Goal: Information Seeking & Learning: Learn about a topic

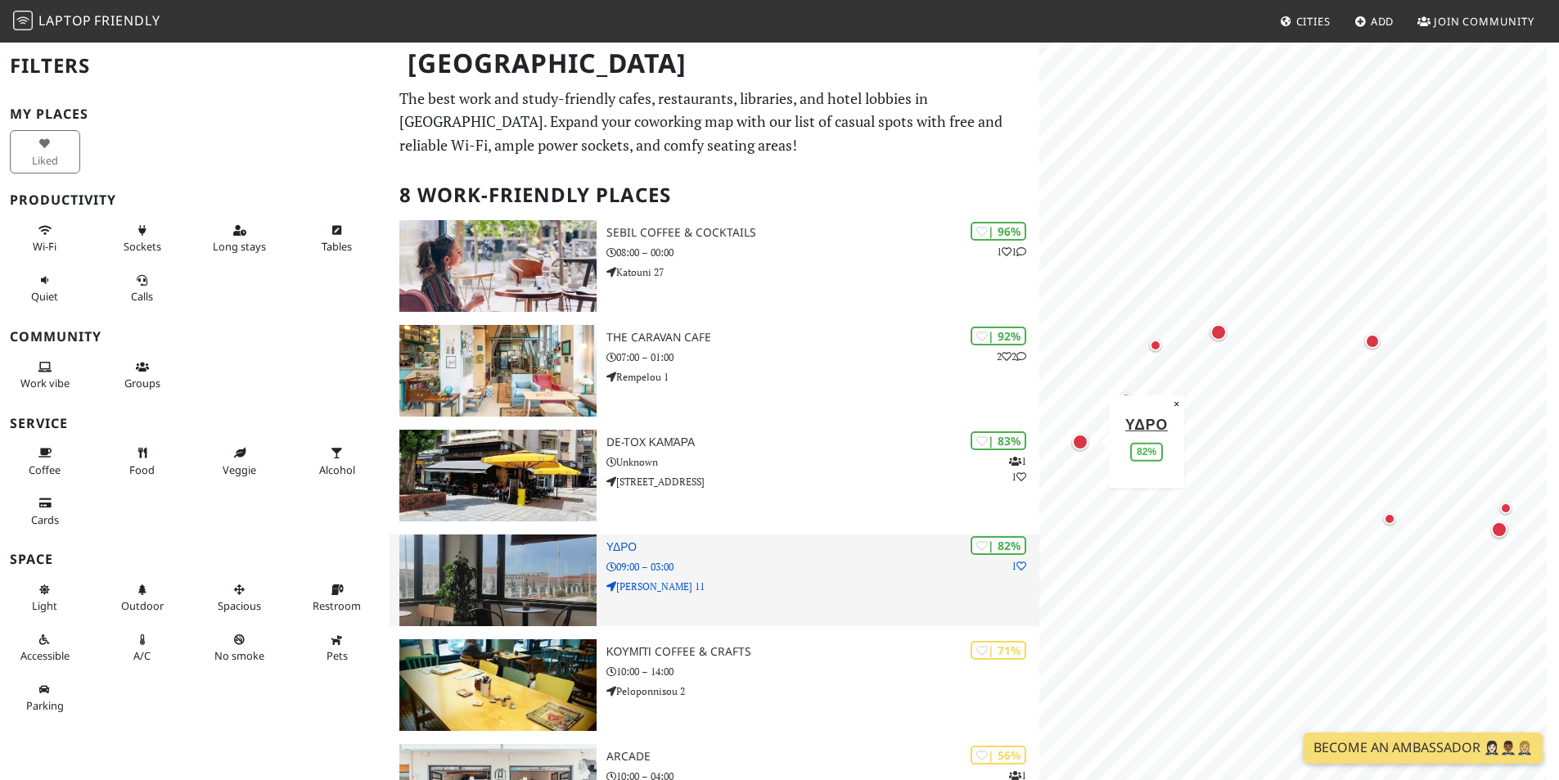
click at [629, 545] on h3 "ΥΔΡΟ" at bounding box center [822, 547] width 433 height 14
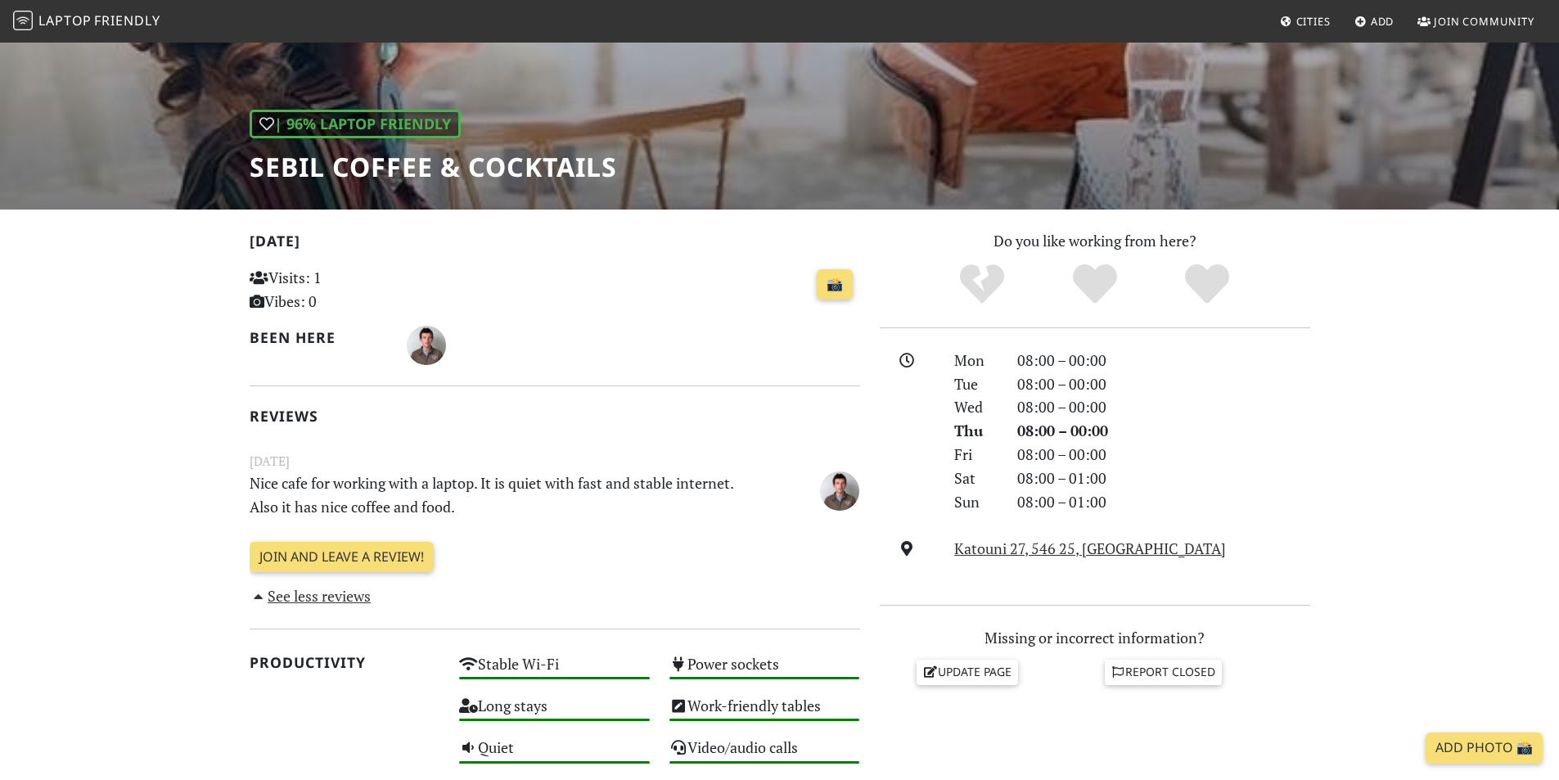
scroll to position [82, 0]
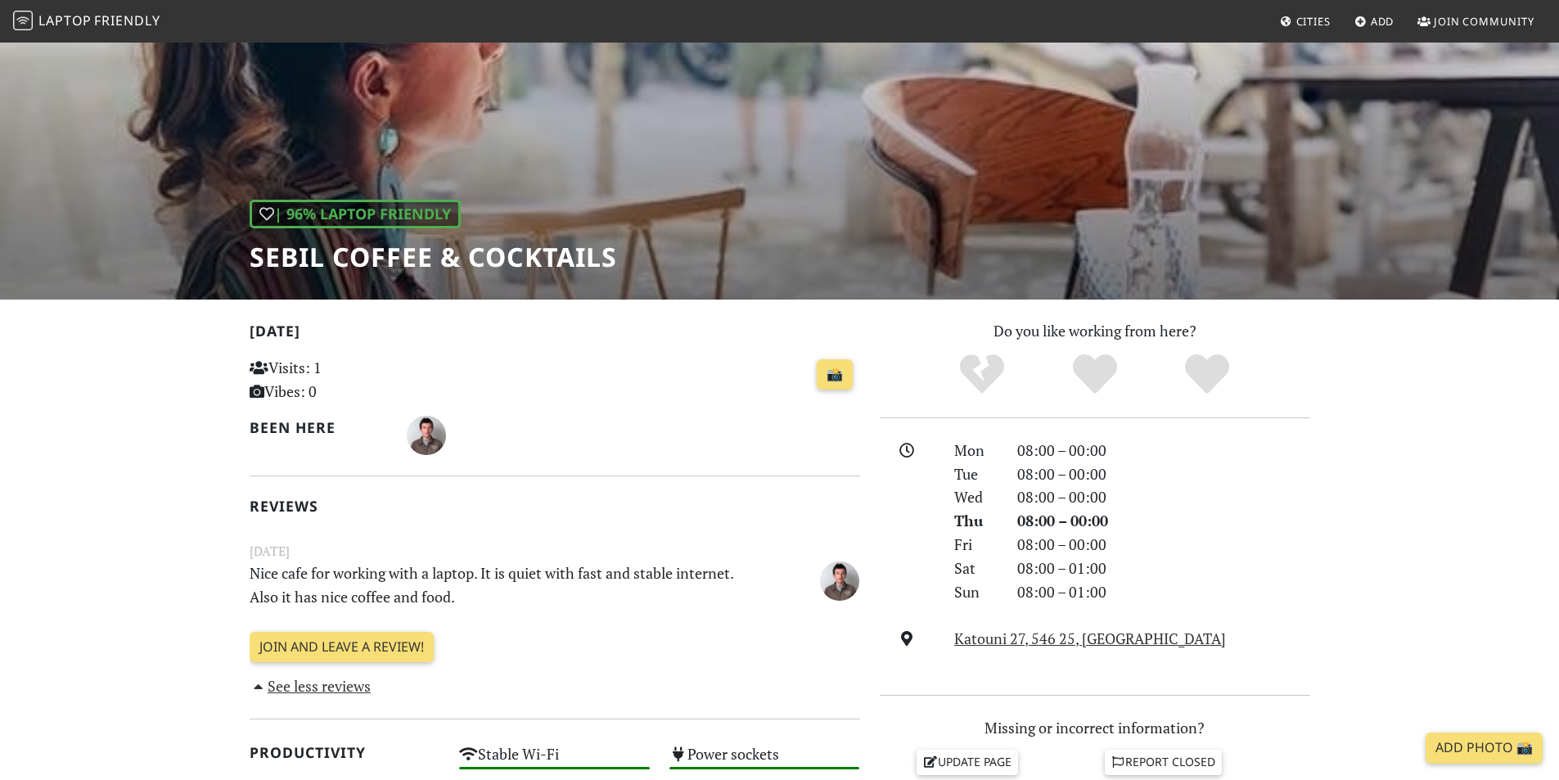
click at [679, 203] on div "| 96% Laptop Friendly Sebil Coffee & Cocktails" at bounding box center [779, 129] width 1559 height 340
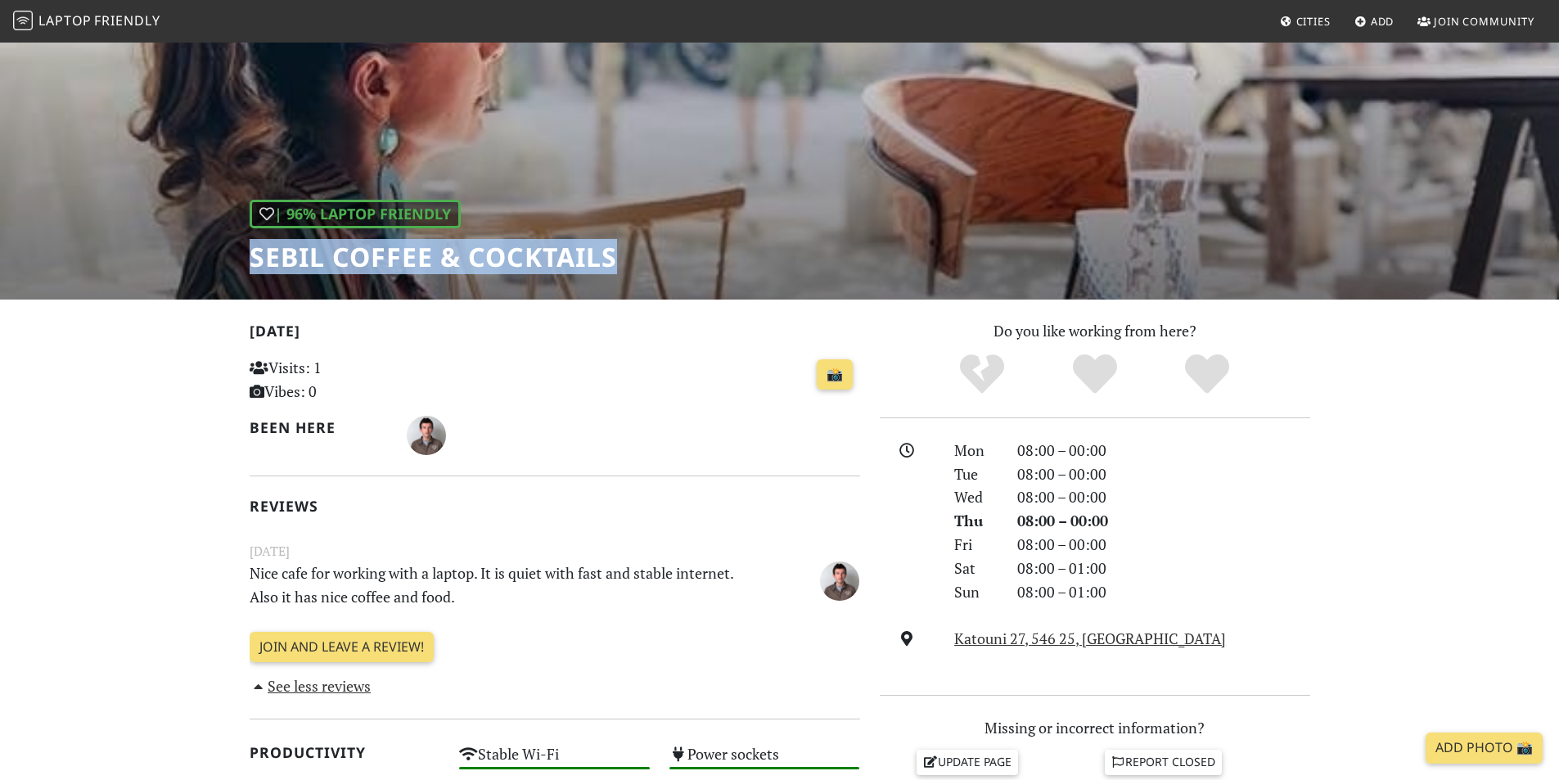
drag, startPoint x: 622, startPoint y: 250, endPoint x: 252, endPoint y: 259, distance: 370.0
click at [252, 259] on div "| 96% Laptop Friendly Sebil Coffee & Cocktails" at bounding box center [779, 129] width 1559 height 340
copy h1 "Sebil Coffee & Cocktails"
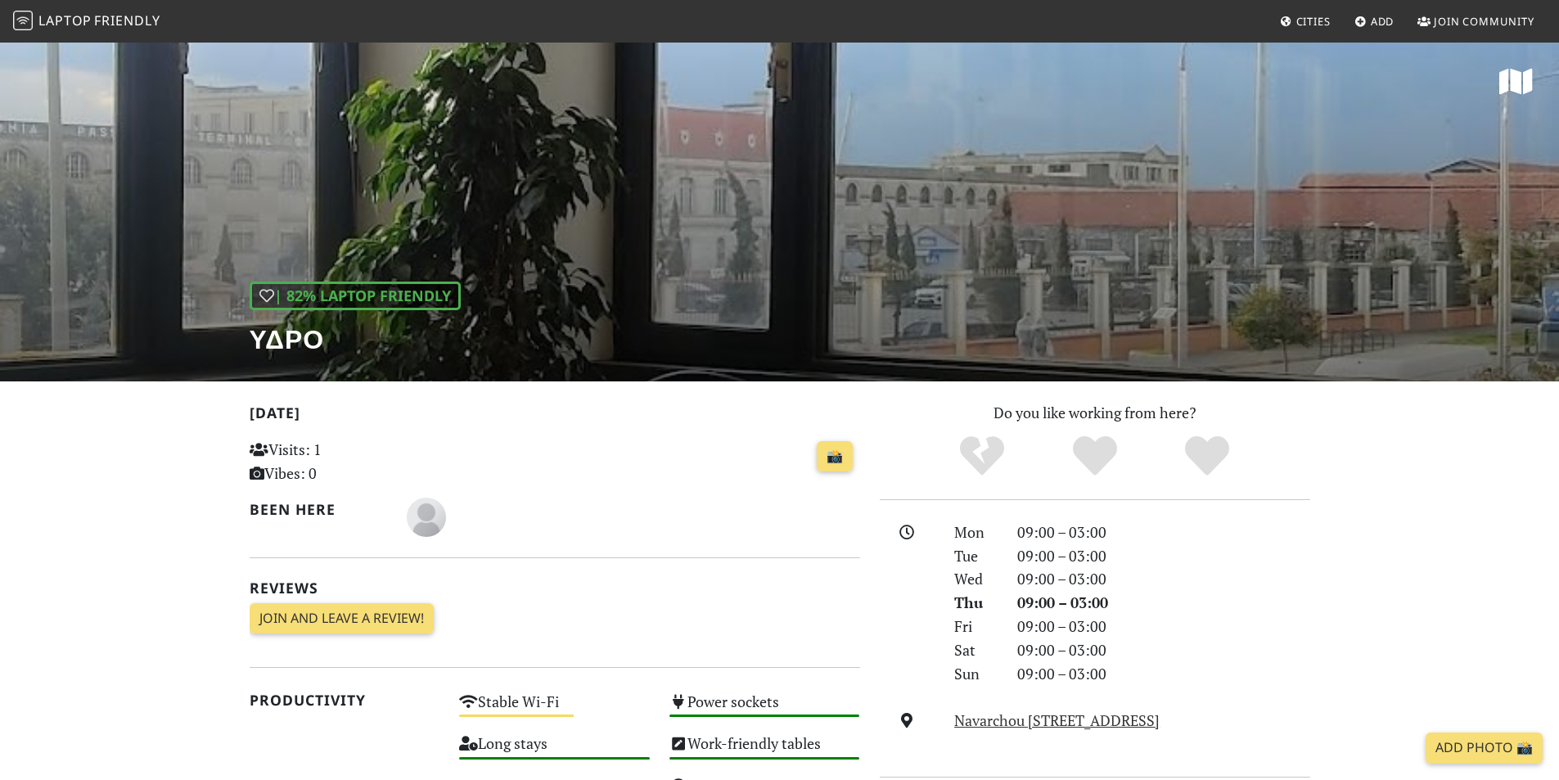
click at [754, 277] on div "| 82% Laptop Friendly ΥΔΡΟ" at bounding box center [779, 211] width 1559 height 340
drag, startPoint x: 983, startPoint y: 278, endPoint x: 439, endPoint y: 236, distance: 545.1
click at [680, 249] on div "| 82% Laptop Friendly ΥΔΡΟ" at bounding box center [779, 211] width 1559 height 340
drag, startPoint x: 346, startPoint y: 337, endPoint x: 253, endPoint y: 336, distance: 93.3
click at [253, 336] on h1 "ΥΔΡΟ" at bounding box center [355, 338] width 211 height 31
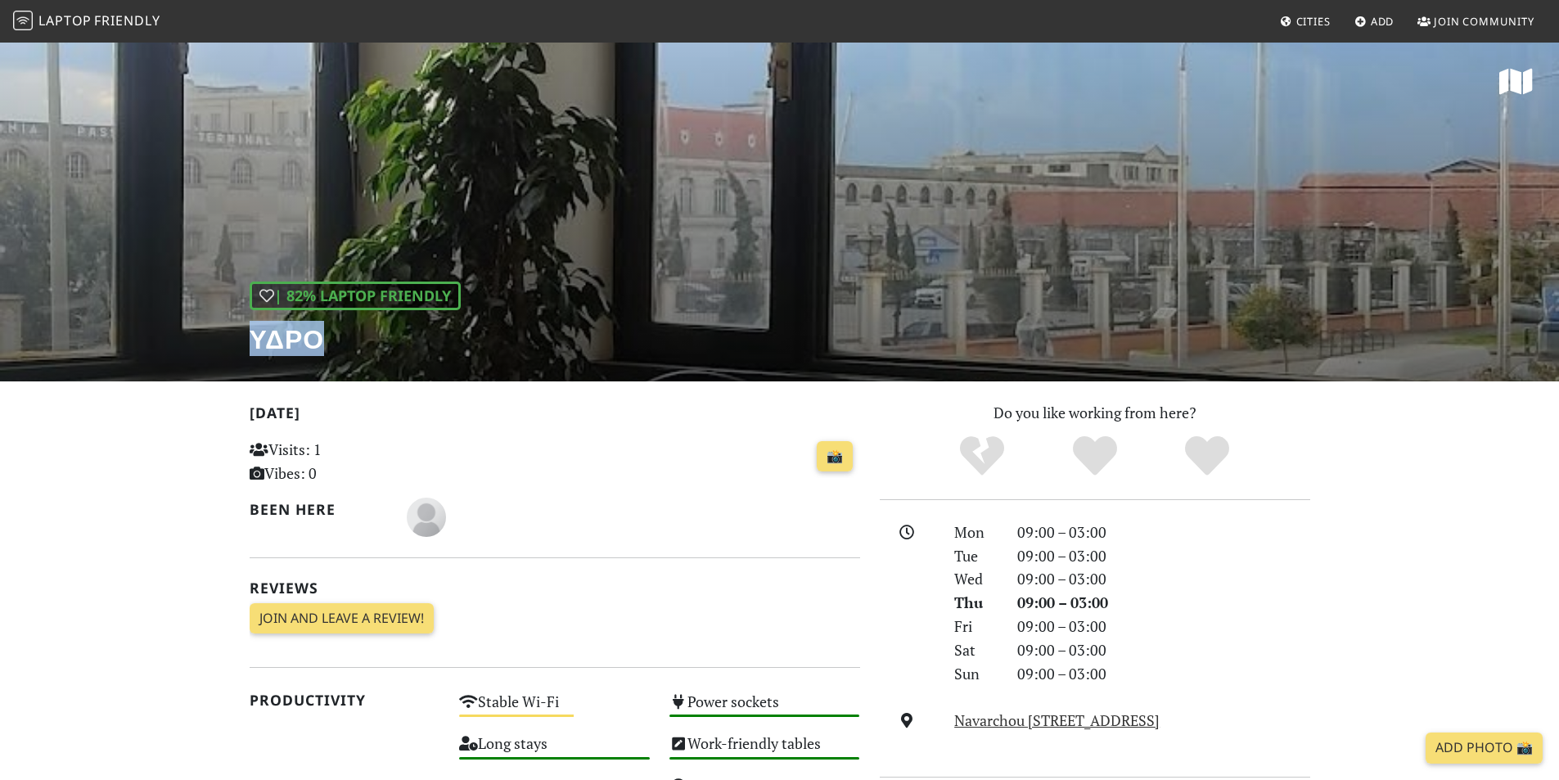
copy h1 "ΥΔΡΟ"
